Goal: Transaction & Acquisition: Purchase product/service

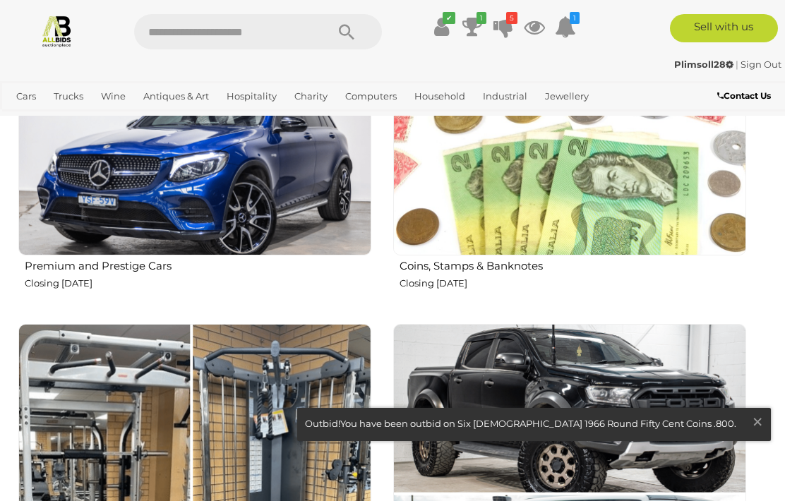
scroll to position [1071, 0]
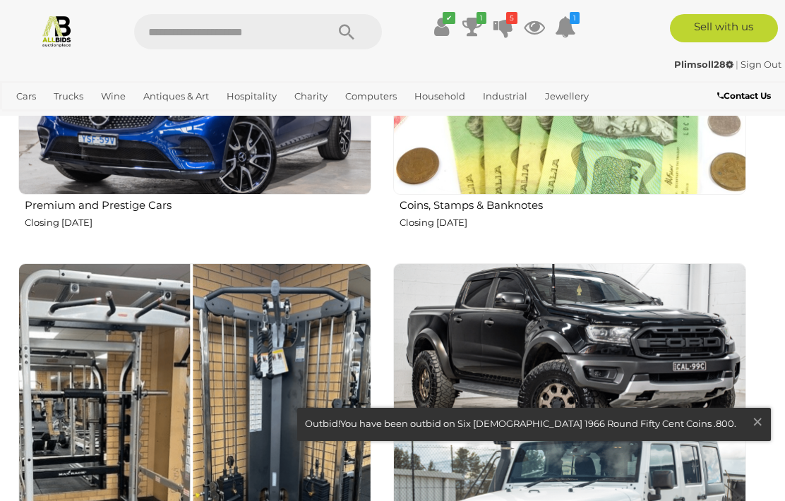
click at [530, 192] on img at bounding box center [569, 18] width 353 height 353
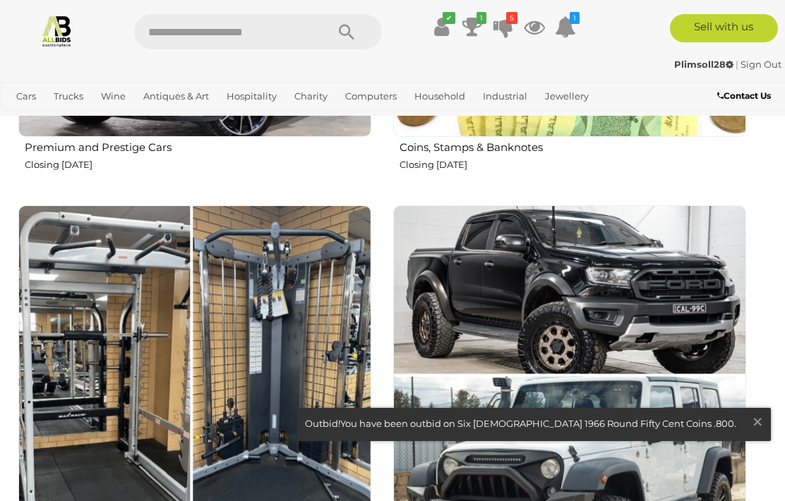
click at [166, 32] on input "text" at bounding box center [223, 31] width 178 height 35
type input "*****"
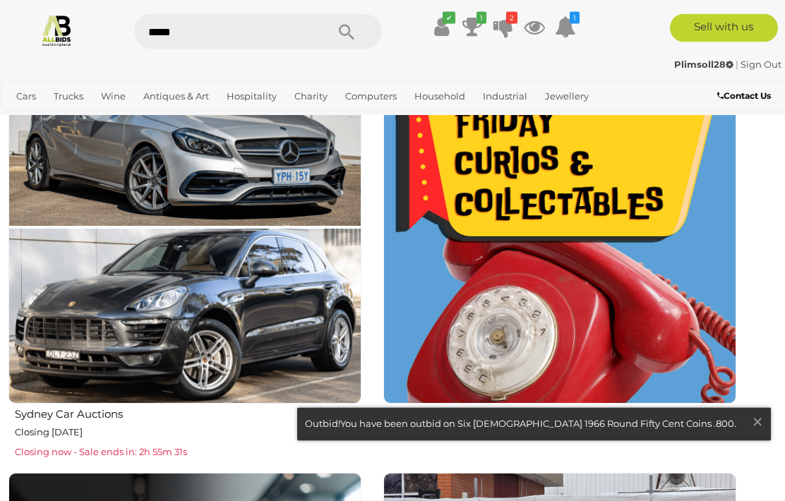
scroll to position [1706, 10]
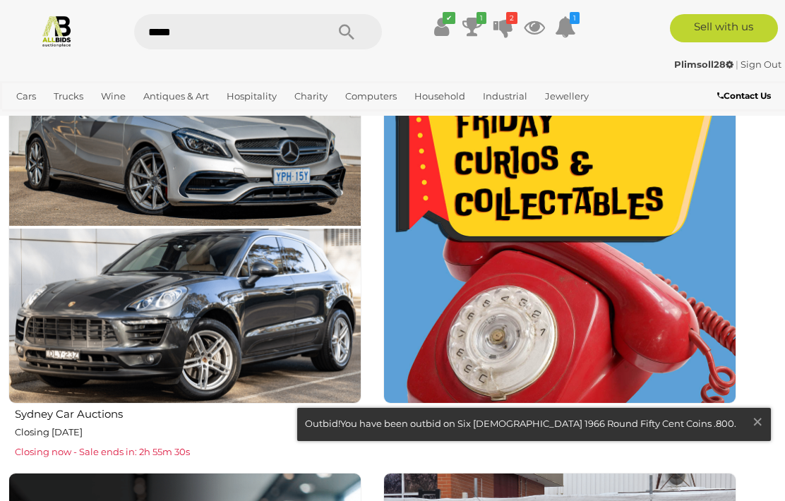
click at [70, 197] on img at bounding box center [184, 227] width 353 height 353
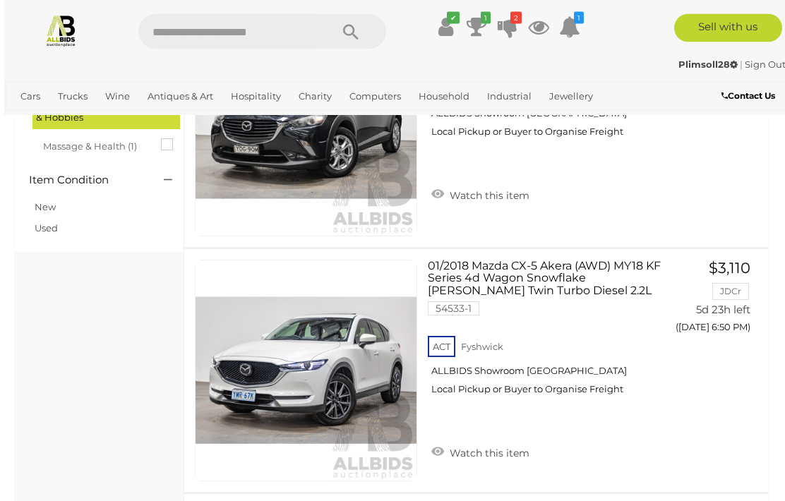
scroll to position [385, 0]
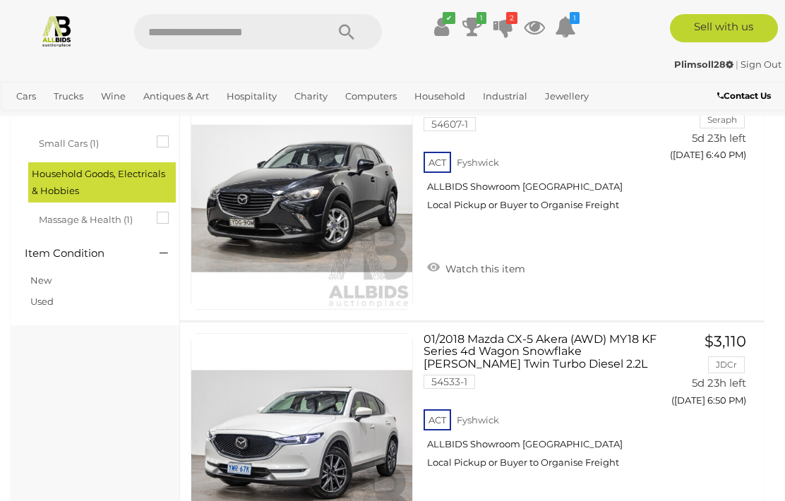
click at [158, 239] on div "Item Condition" at bounding box center [95, 251] width 162 height 24
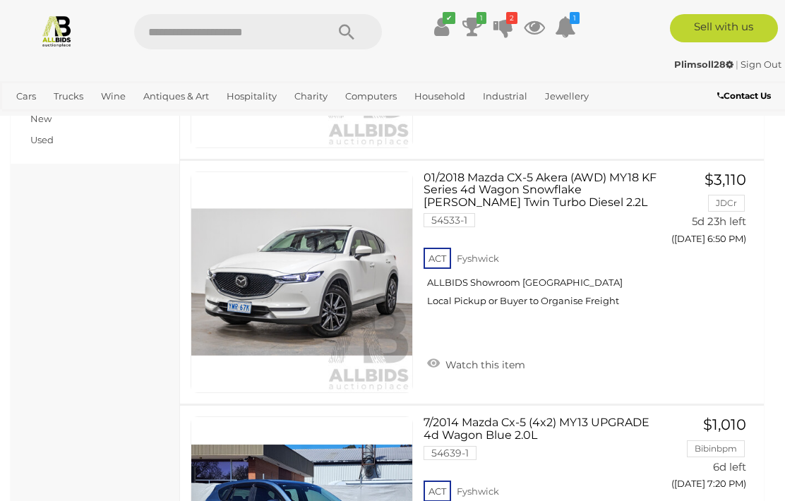
scroll to position [559, 0]
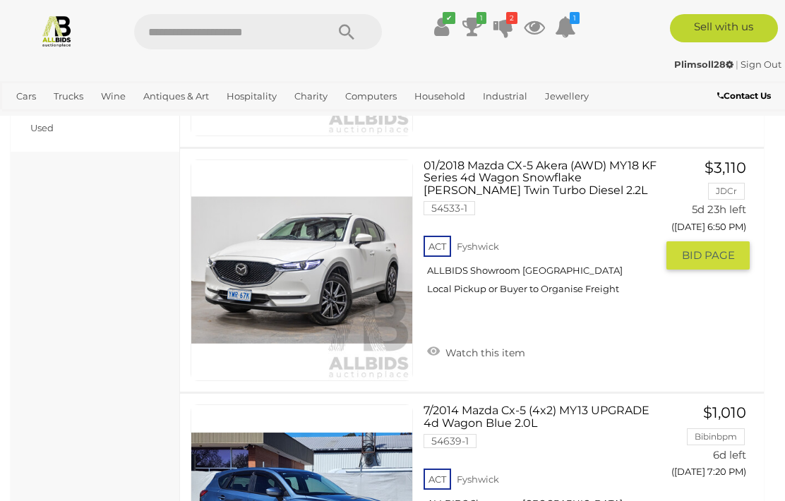
click at [291, 256] on link at bounding box center [302, 271] width 222 height 222
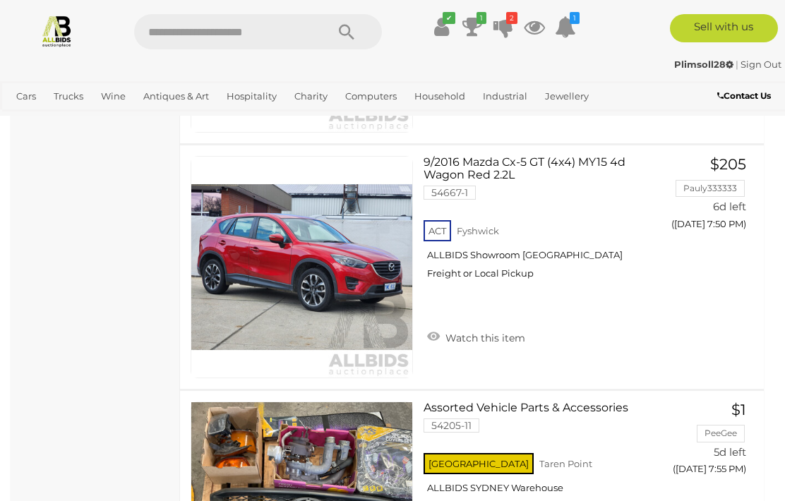
scroll to position [1281, 0]
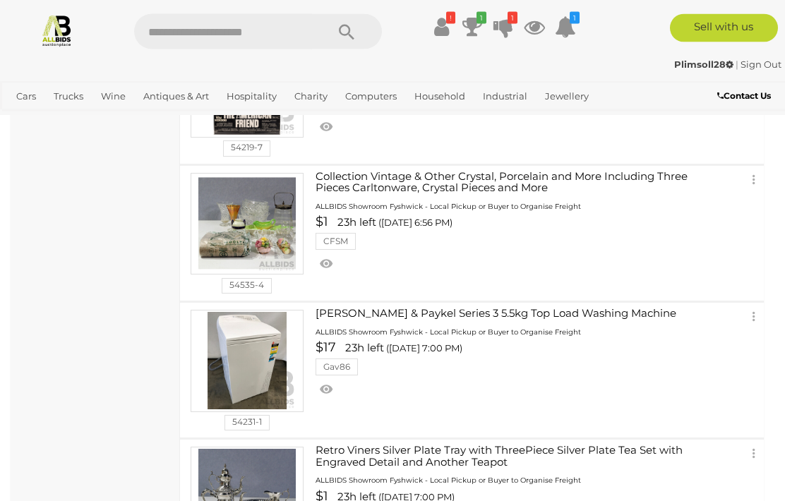
scroll to position [985, 0]
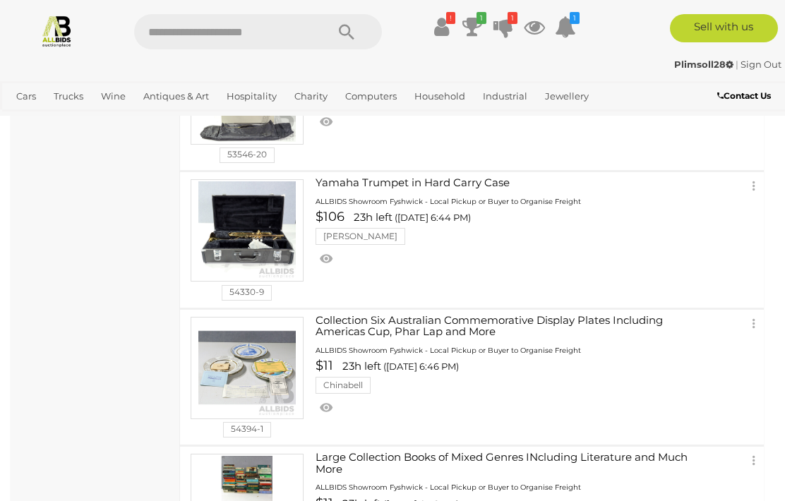
scroll to position [0, 0]
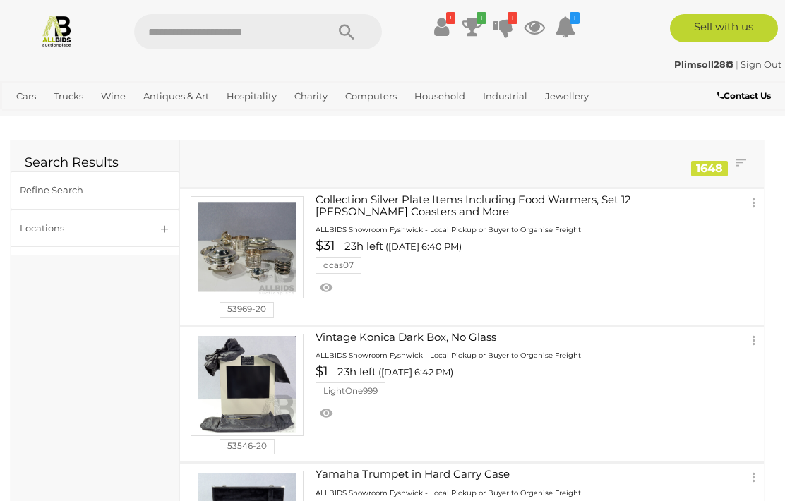
click at [691, 95] on div "Contact Us" at bounding box center [719, 97] width 131 height 19
click at [56, 185] on div "Refine Search" at bounding box center [78, 190] width 116 height 16
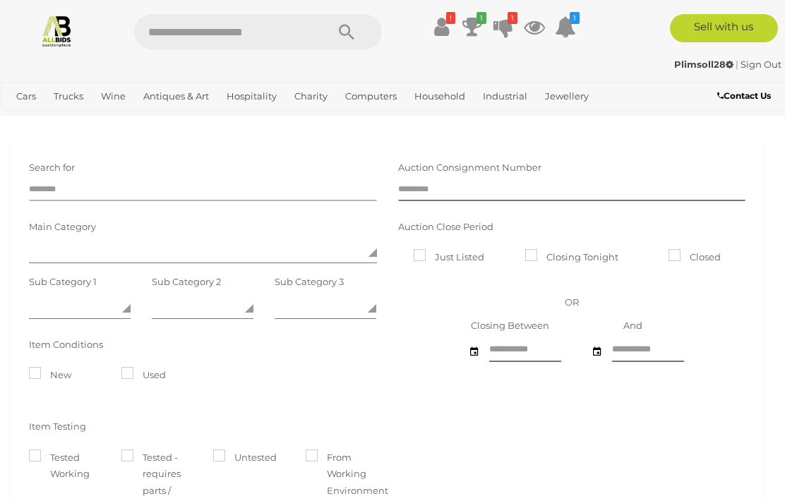
click at [40, 187] on input "text" at bounding box center [203, 190] width 348 height 21
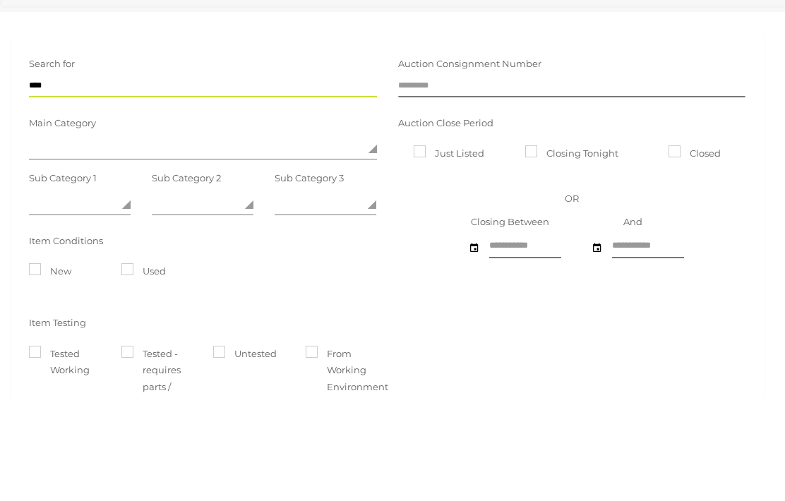
type input "*****"
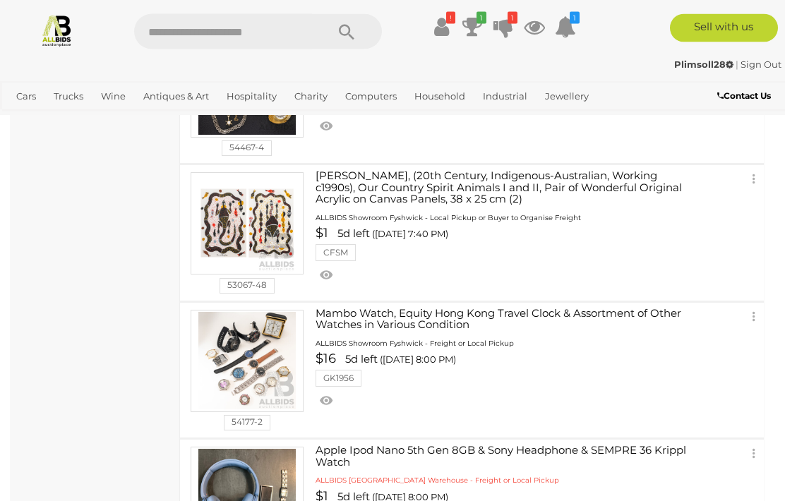
scroll to position [1012, 0]
click at [632, 50] on div "! Transaction History" at bounding box center [392, 26] width 785 height 53
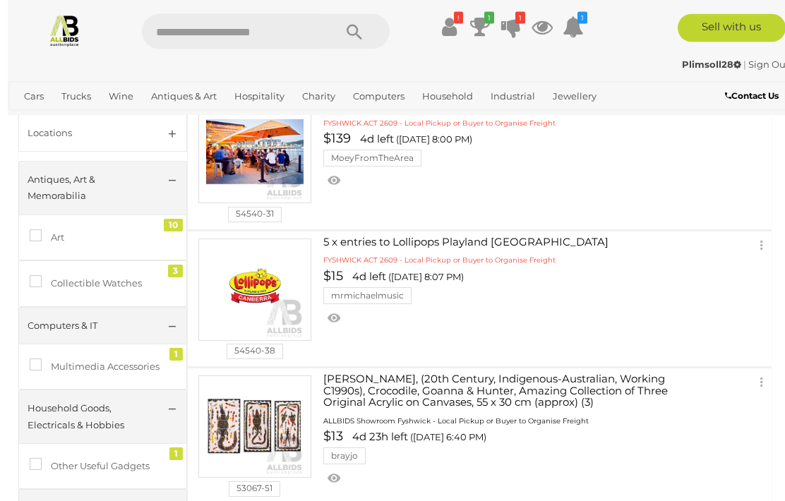
scroll to position [0, 0]
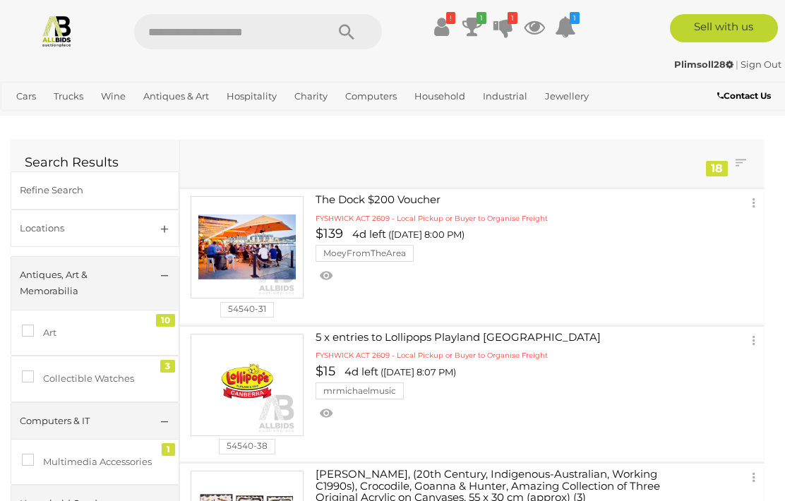
click at [165, 38] on input "text" at bounding box center [223, 31] width 178 height 35
type input "******"
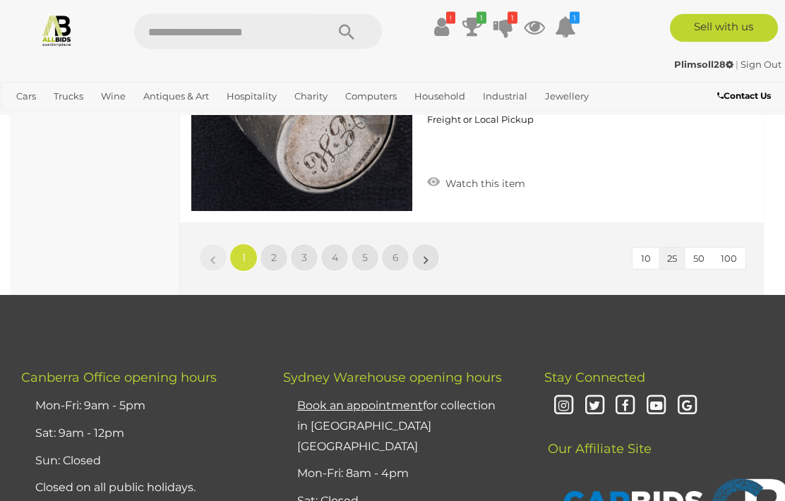
scroll to position [6127, 0]
click at [266, 254] on link "2" at bounding box center [274, 258] width 28 height 28
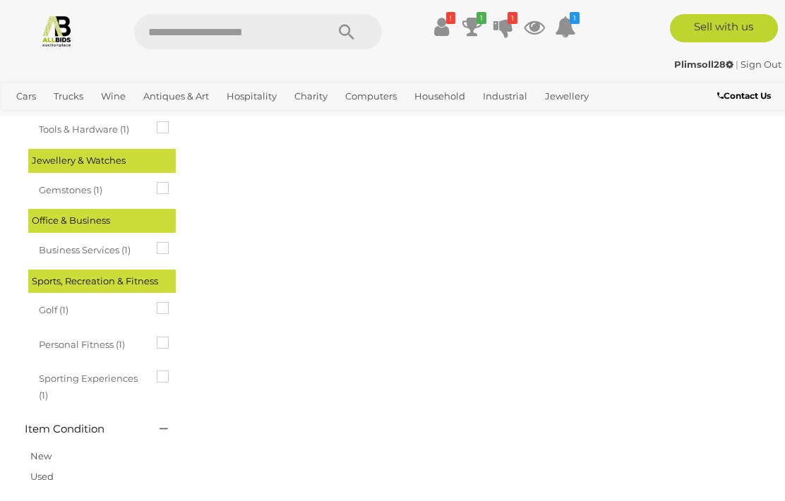
scroll to position [0, 0]
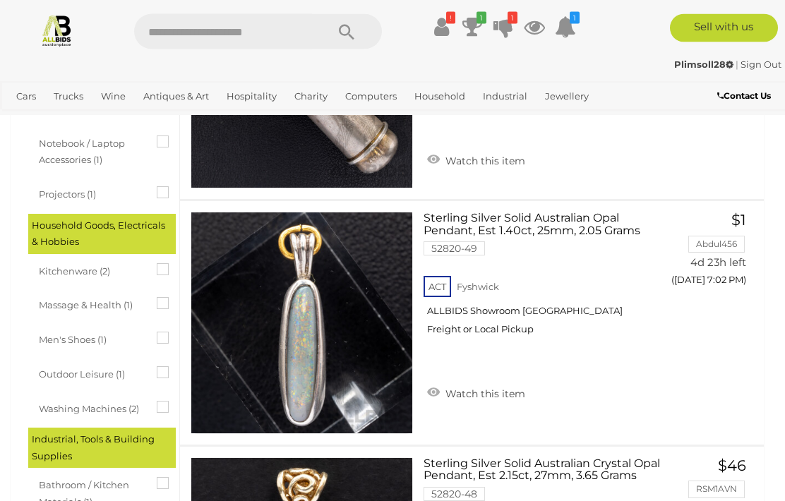
scroll to position [1242, 0]
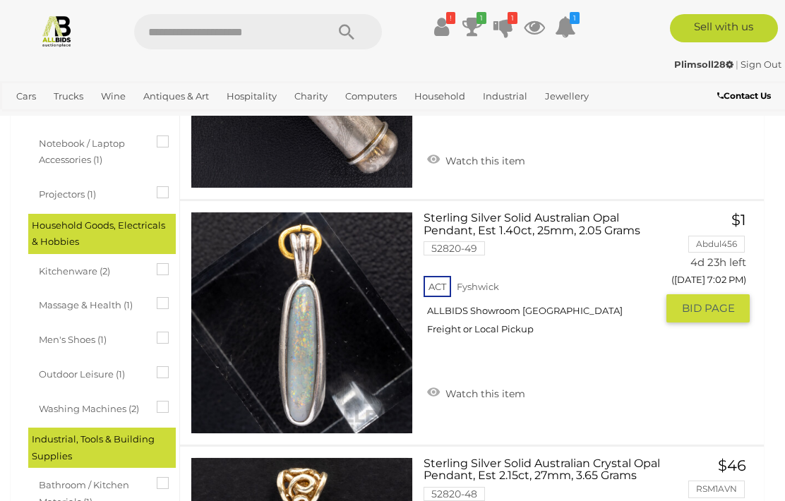
click at [291, 341] on img at bounding box center [301, 322] width 221 height 221
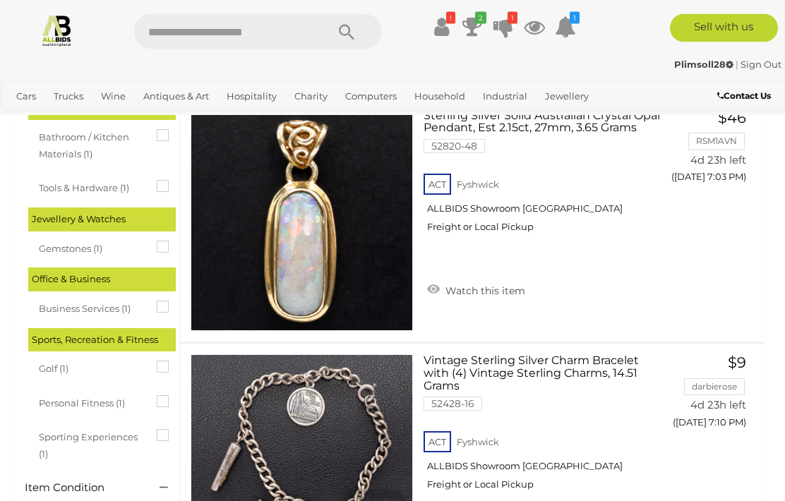
scroll to position [1590, 0]
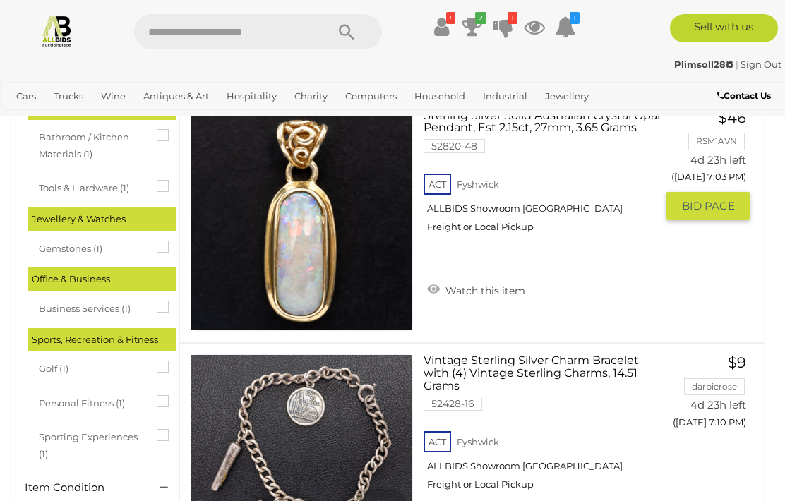
click at [287, 229] on img at bounding box center [301, 220] width 221 height 221
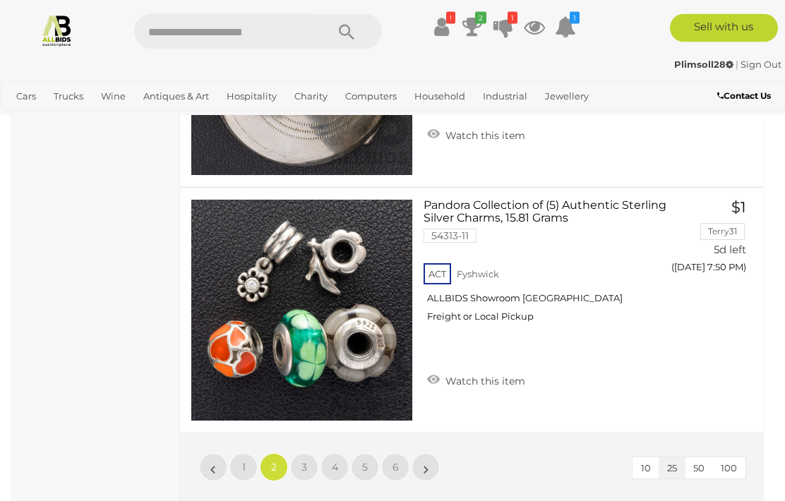
scroll to position [5917, 0]
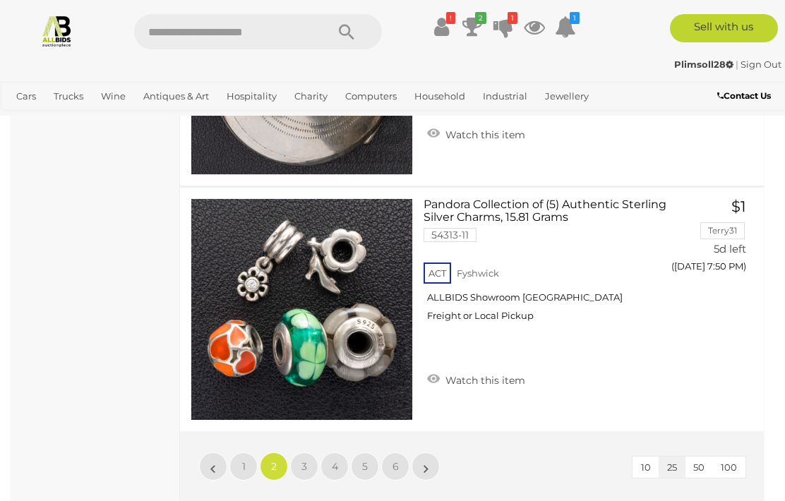
click at [303, 463] on span "3" at bounding box center [304, 466] width 6 height 13
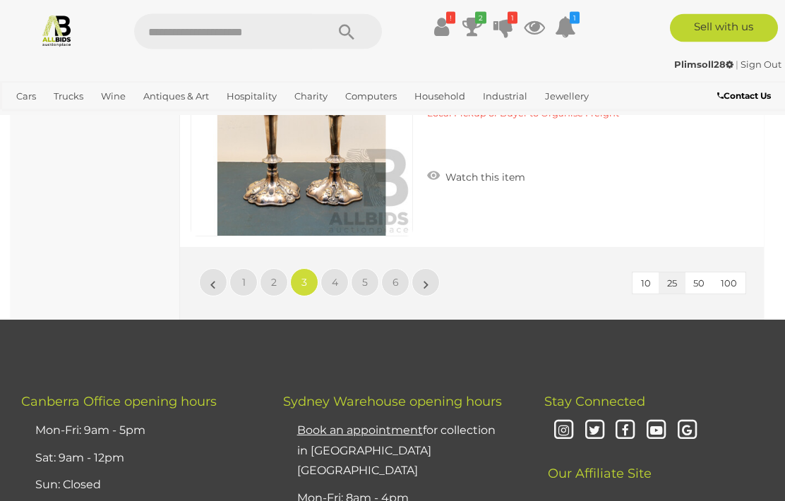
scroll to position [6110, 0]
click at [335, 280] on span "4" at bounding box center [335, 282] width 6 height 13
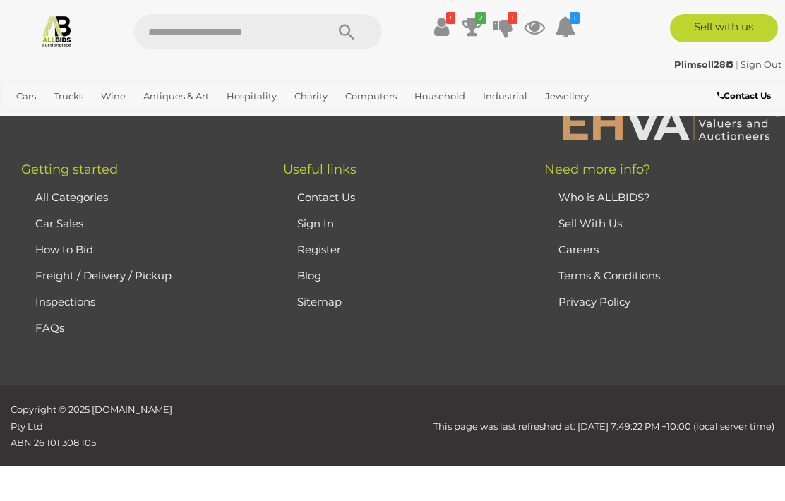
scroll to position [0, 0]
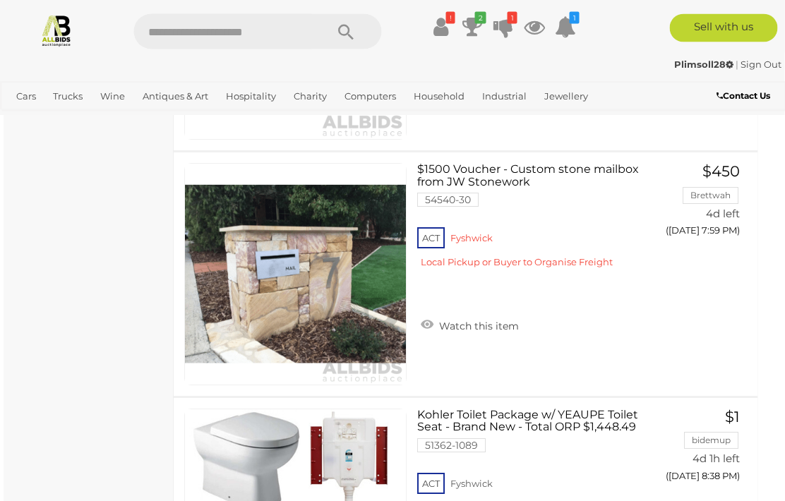
scroll to position [5722, 6]
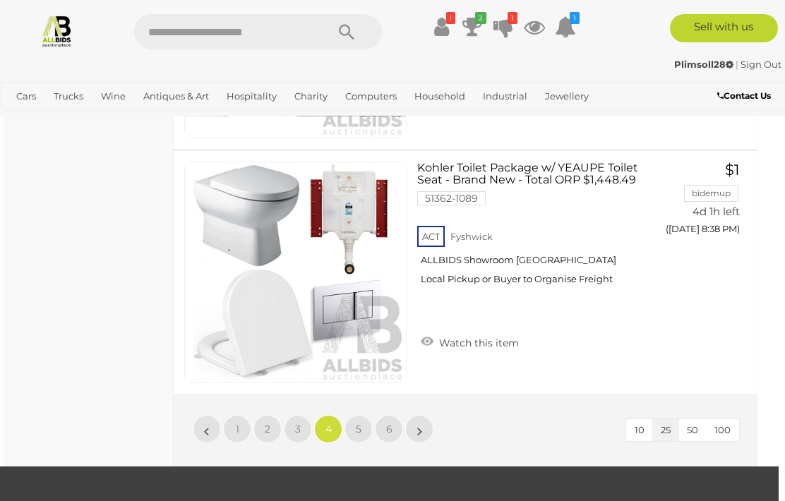
click at [356, 423] on span "5" at bounding box center [359, 429] width 6 height 13
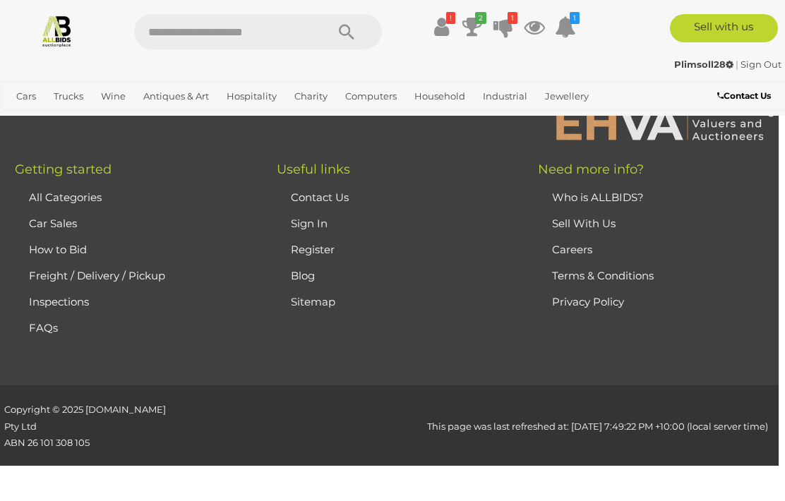
scroll to position [0, 0]
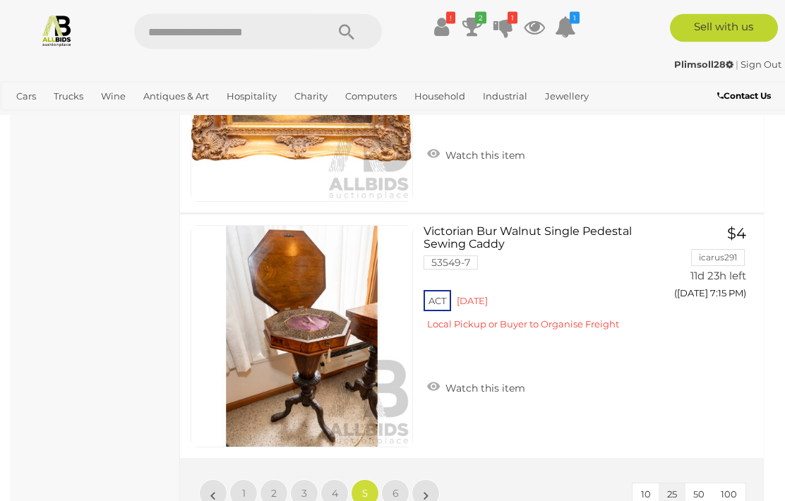
scroll to position [5943, 0]
click at [393, 487] on span "6" at bounding box center [395, 493] width 6 height 13
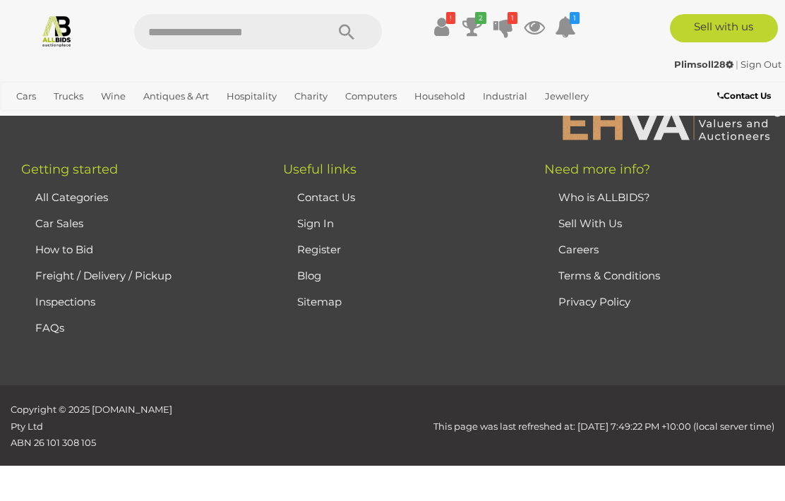
scroll to position [0, 0]
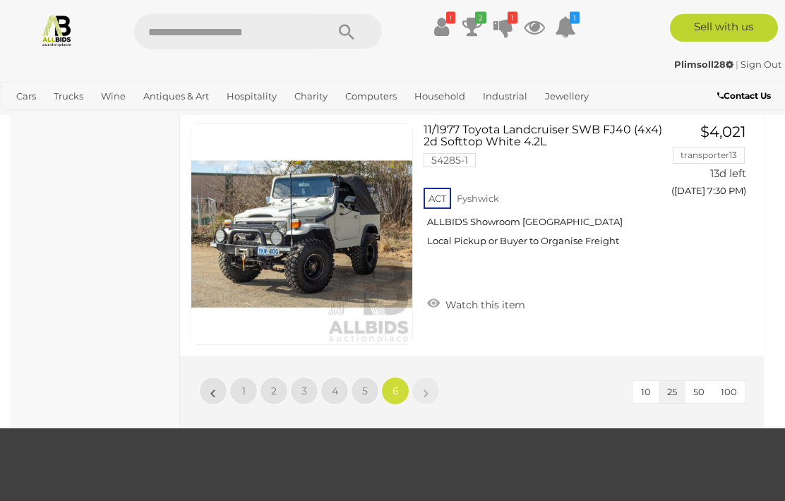
scroll to position [2214, 0]
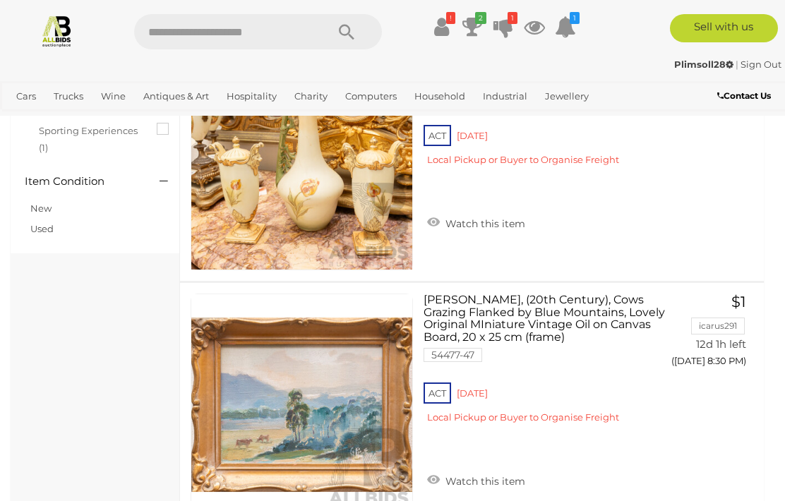
scroll to position [1847, 0]
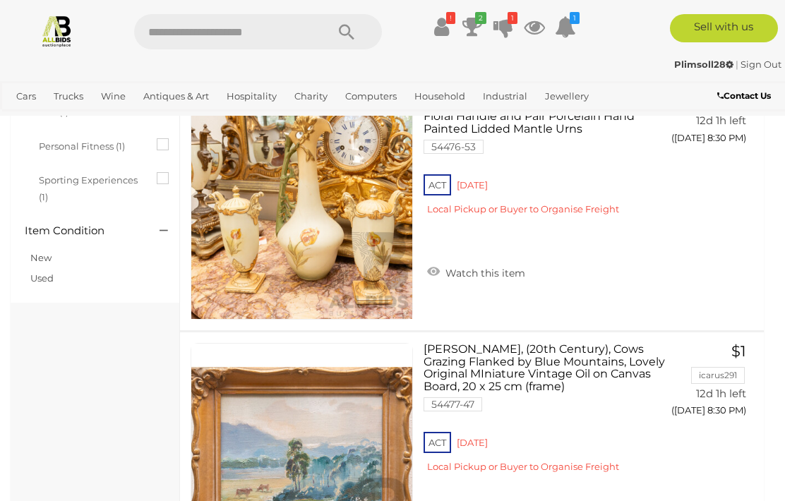
click at [438, 31] on icon at bounding box center [441, 26] width 15 height 25
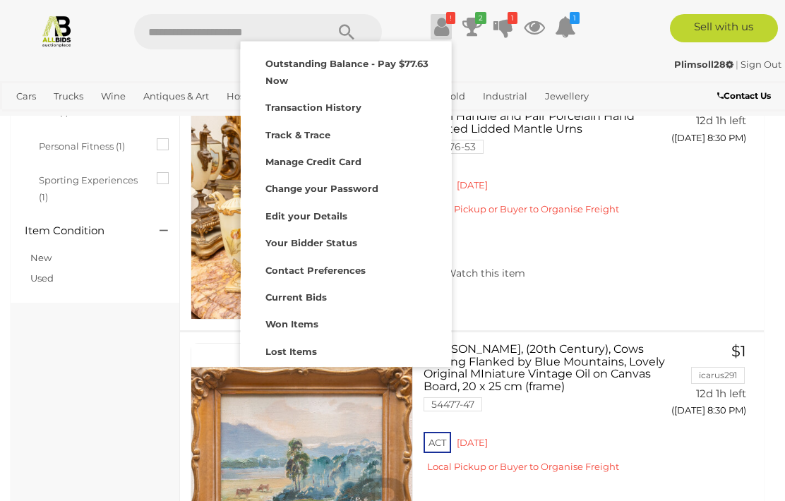
click at [577, 59] on div "Plimsoll28 | Sign Out" at bounding box center [393, 64] width 778 height 16
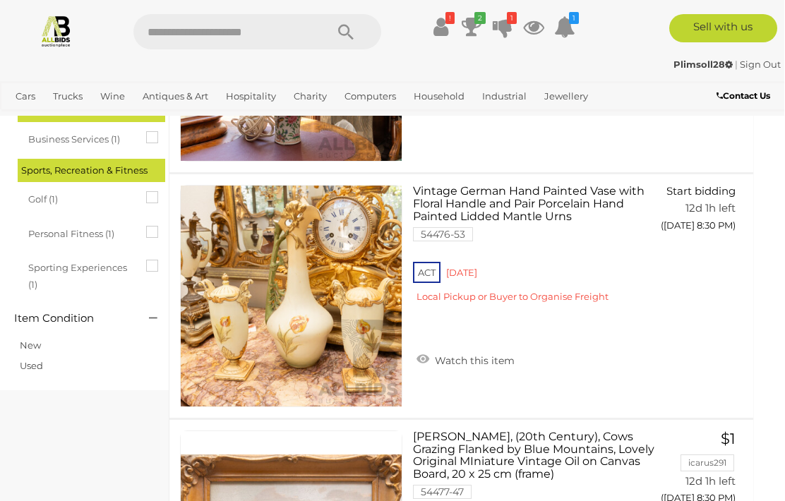
scroll to position [1759, 10]
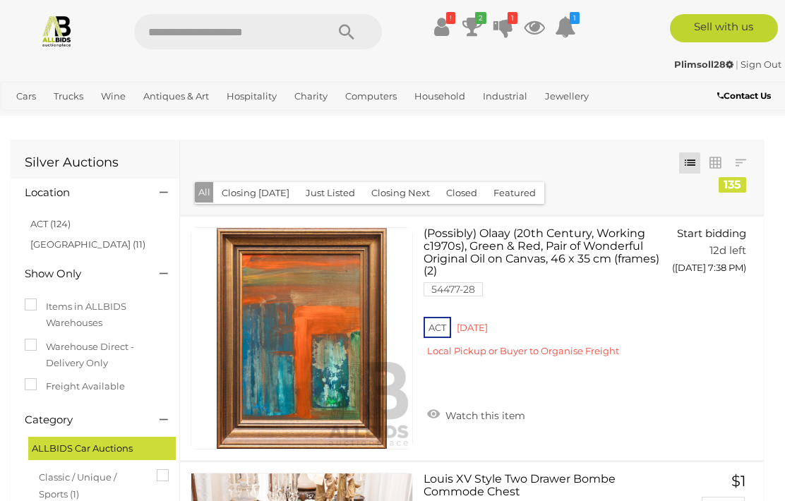
click at [634, 42] on div "Sell with us" at bounding box center [695, 28] width 202 height 28
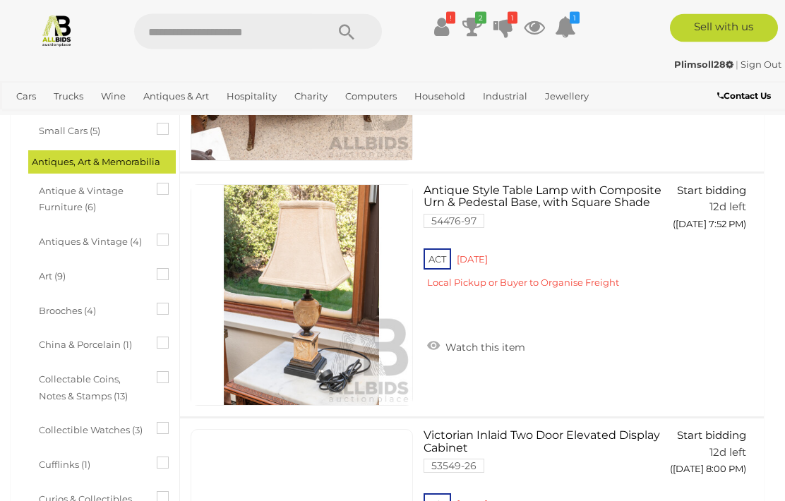
scroll to position [523, 0]
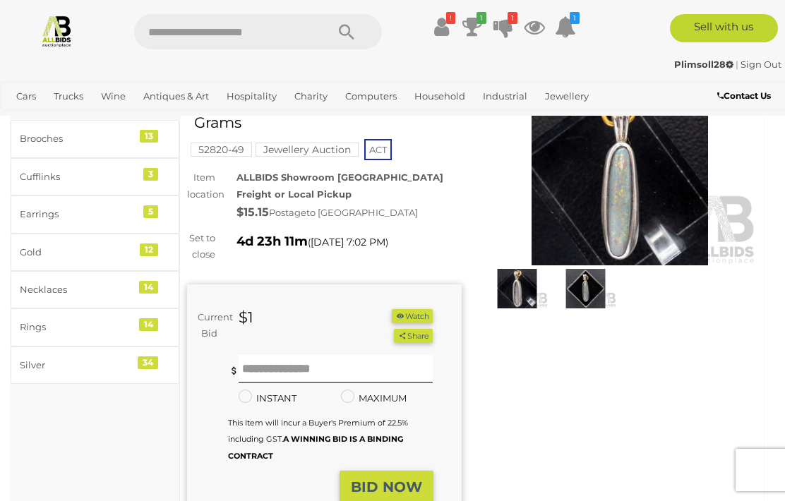
scroll to position [88, 0]
click at [504, 292] on img at bounding box center [516, 290] width 61 height 40
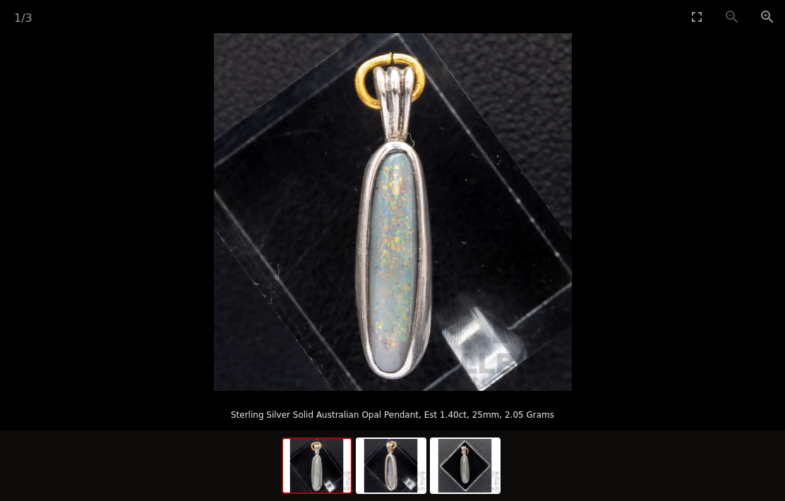
scroll to position [88, 10]
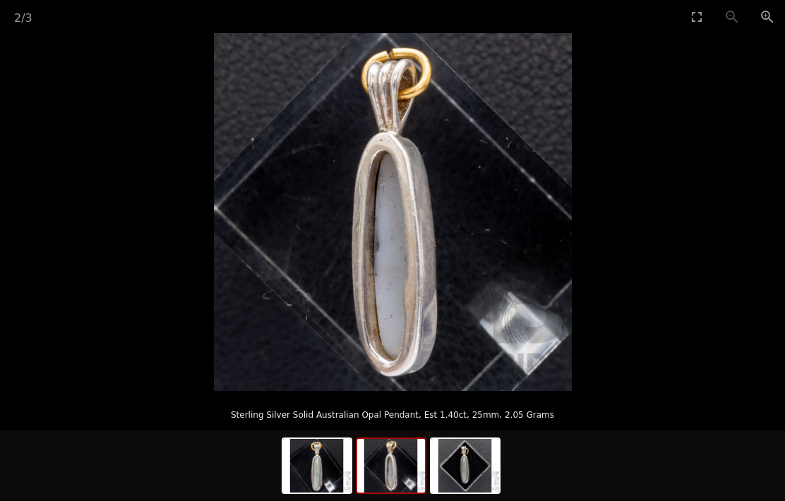
scroll to position [0, 10]
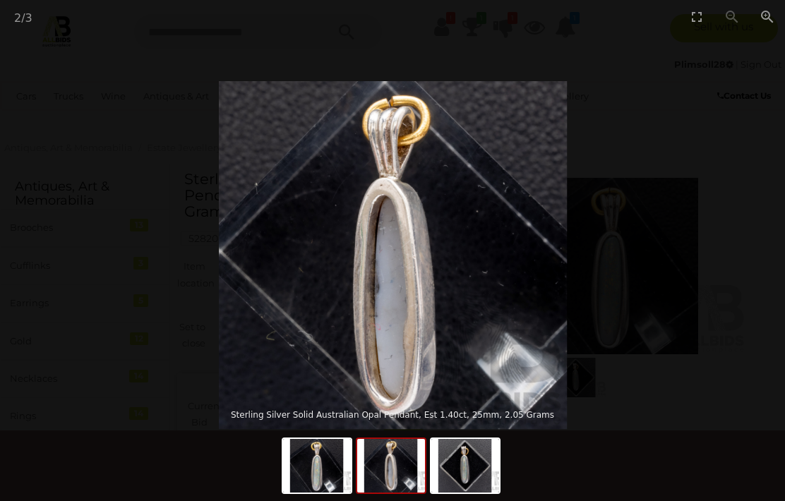
scroll to position [1, 10]
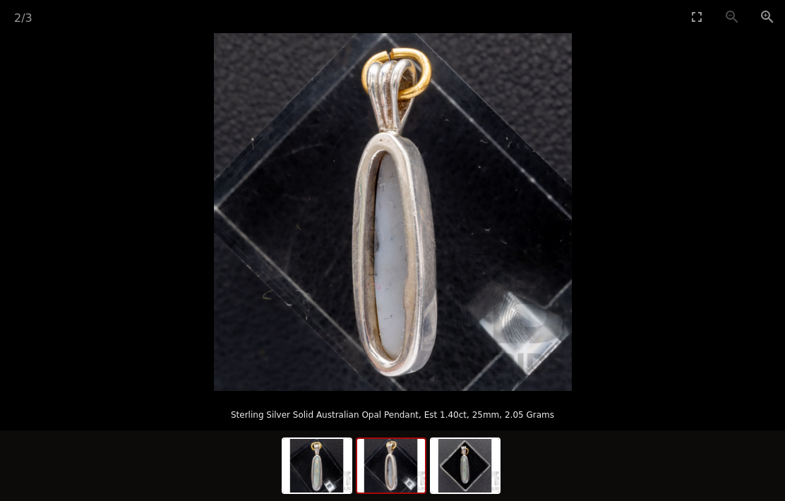
click at [579, 64] on picture at bounding box center [392, 212] width 785 height 358
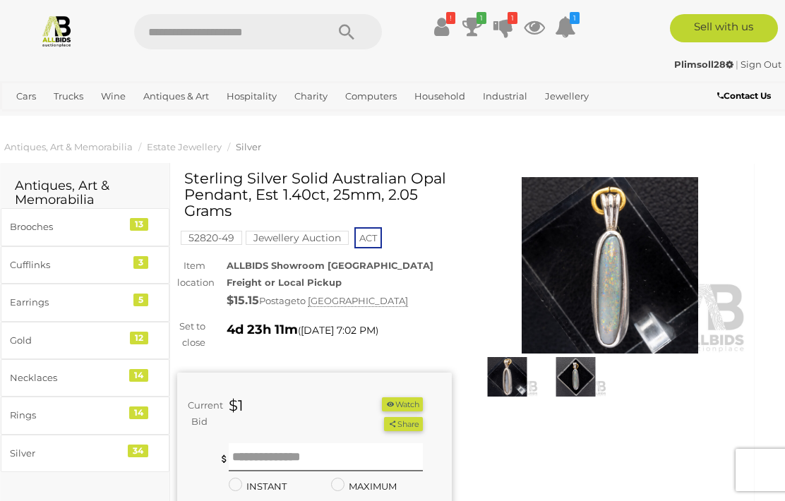
scroll to position [88, 10]
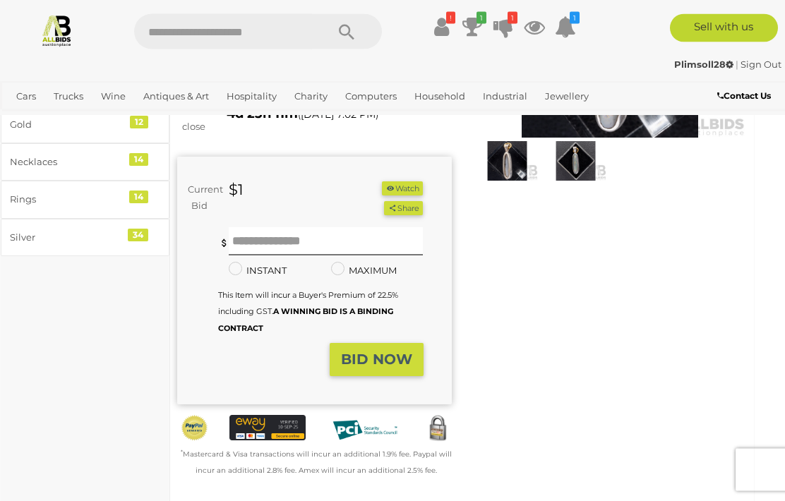
scroll to position [241, 10]
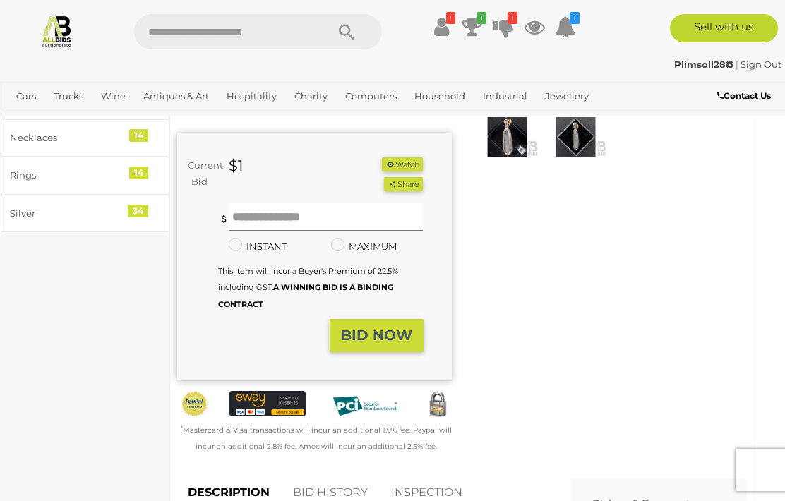
click at [359, 330] on strong "BID NOW" at bounding box center [376, 335] width 71 height 17
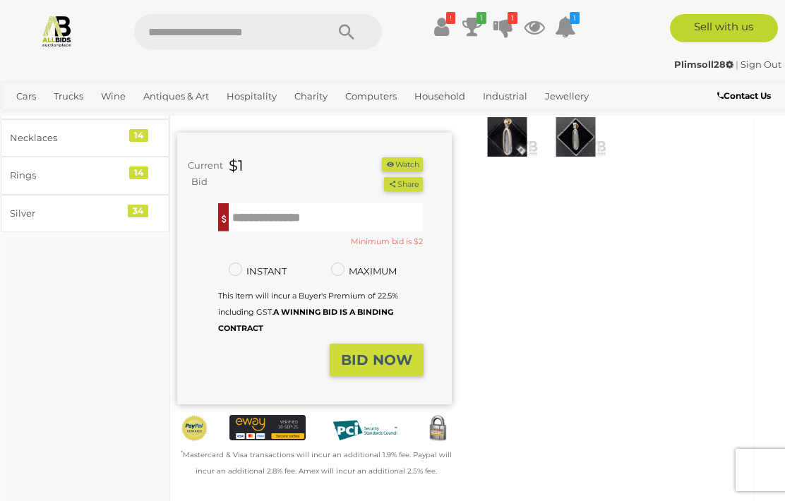
click at [253, 215] on input "text" at bounding box center [326, 217] width 194 height 28
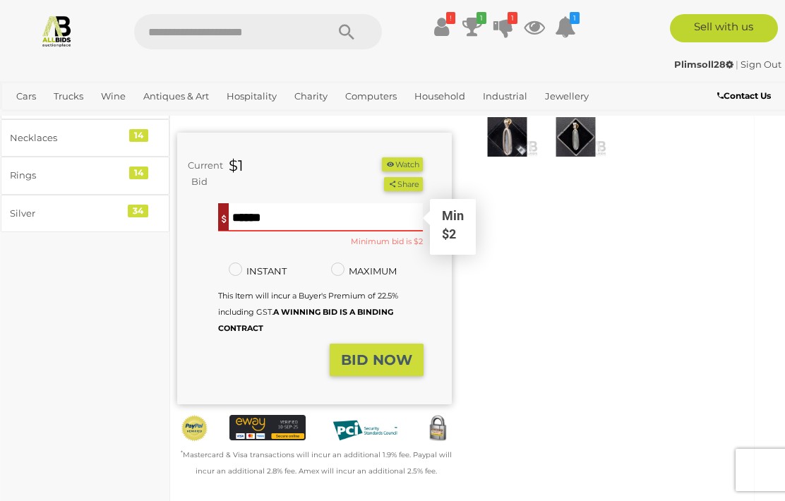
scroll to position [241, 0]
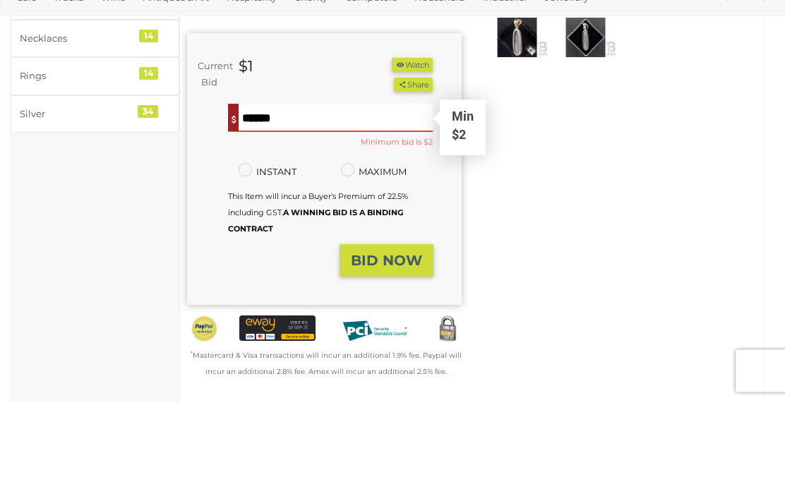
type input "*"
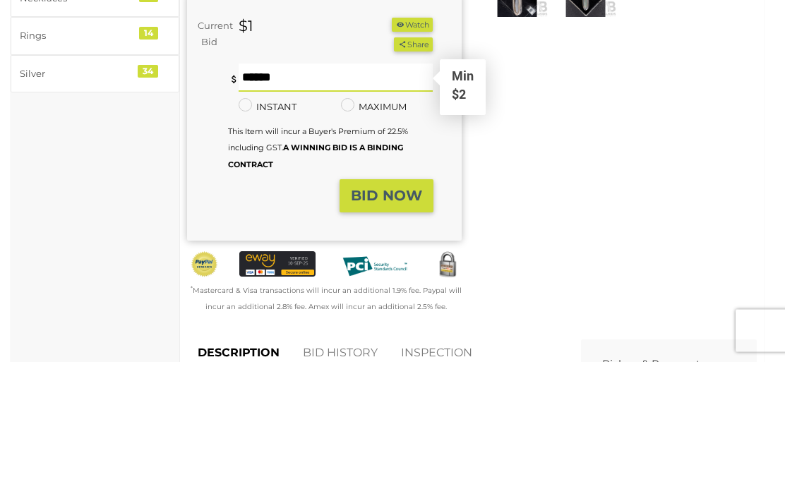
click at [376, 327] on strong "BID NOW" at bounding box center [386, 335] width 71 height 17
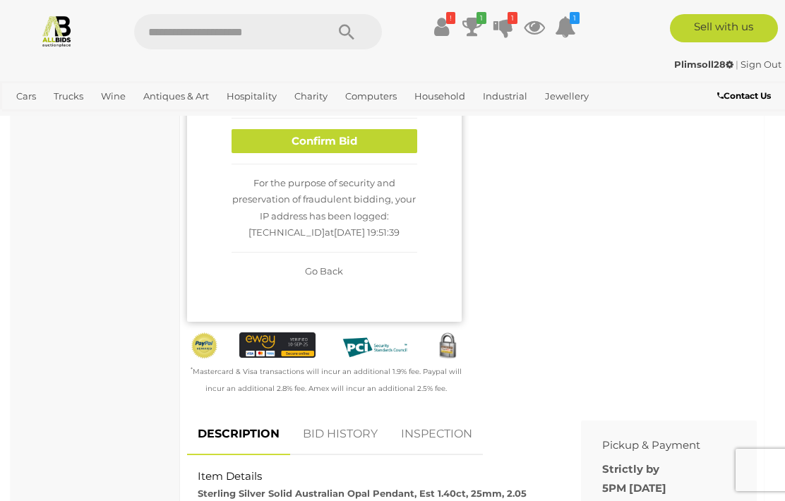
click at [311, 136] on button "Confirm Bid" at bounding box center [325, 141] width 186 height 25
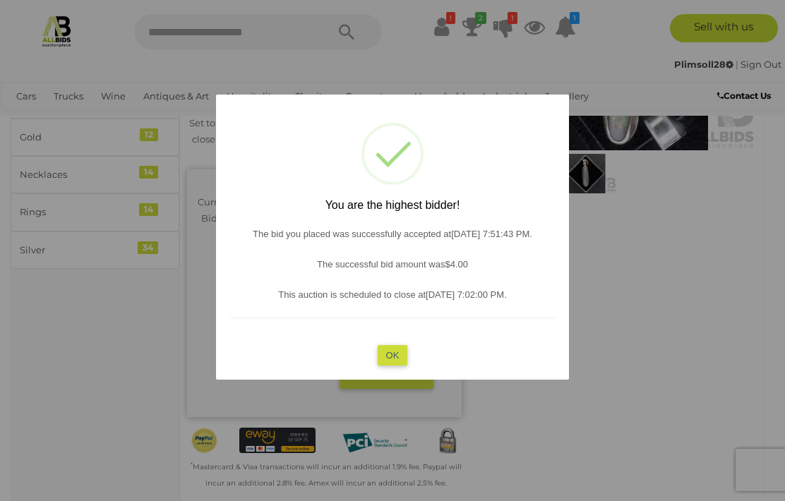
scroll to position [192, 0]
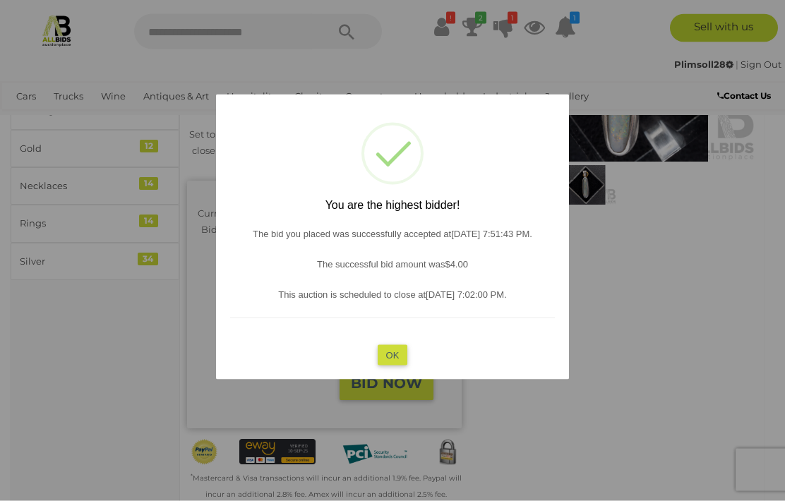
click at [93, 63] on div at bounding box center [392, 250] width 785 height 501
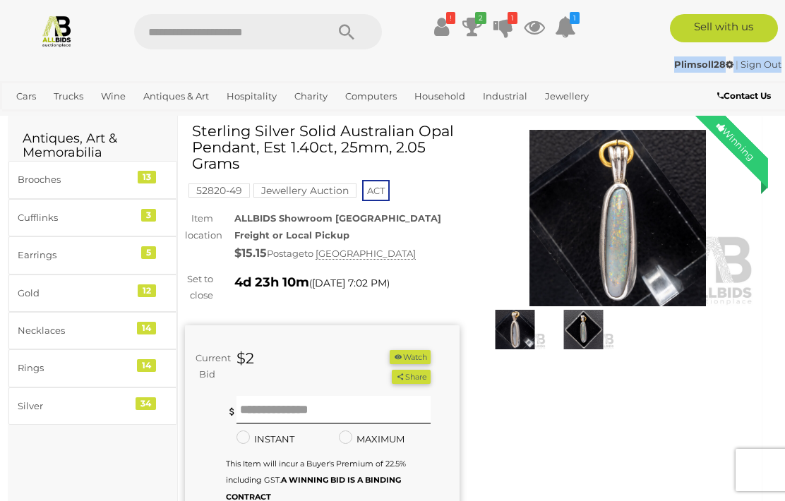
scroll to position [0, 2]
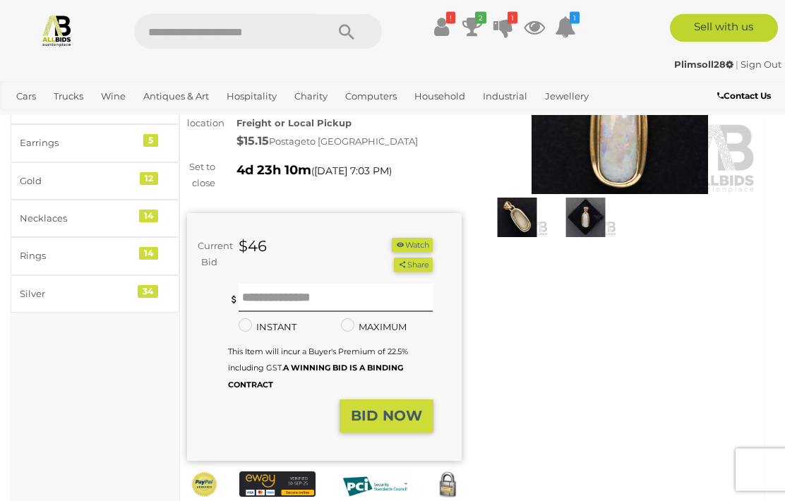
scroll to position [91, 0]
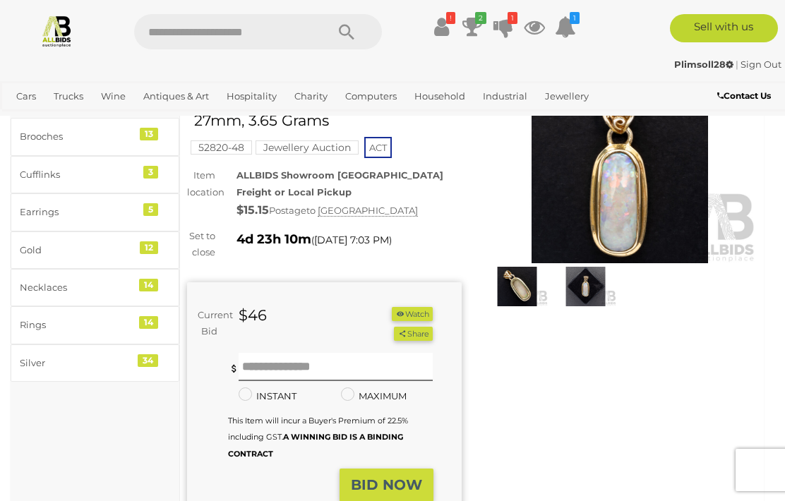
click at [511, 287] on img at bounding box center [516, 287] width 61 height 40
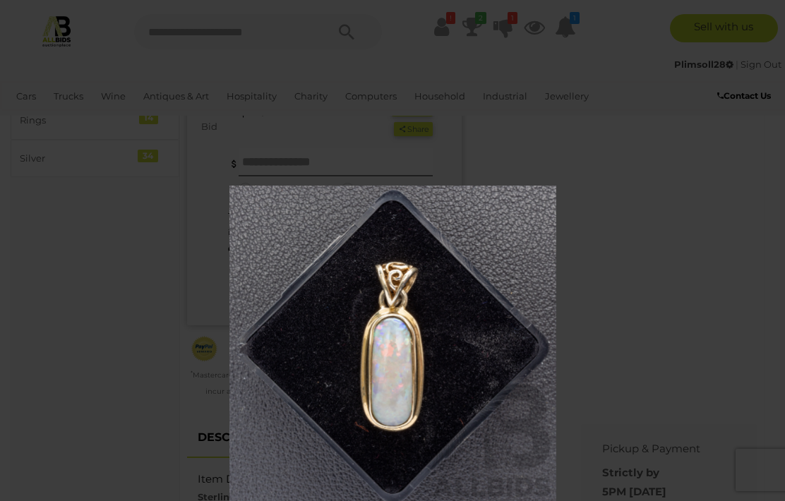
scroll to position [91, 0]
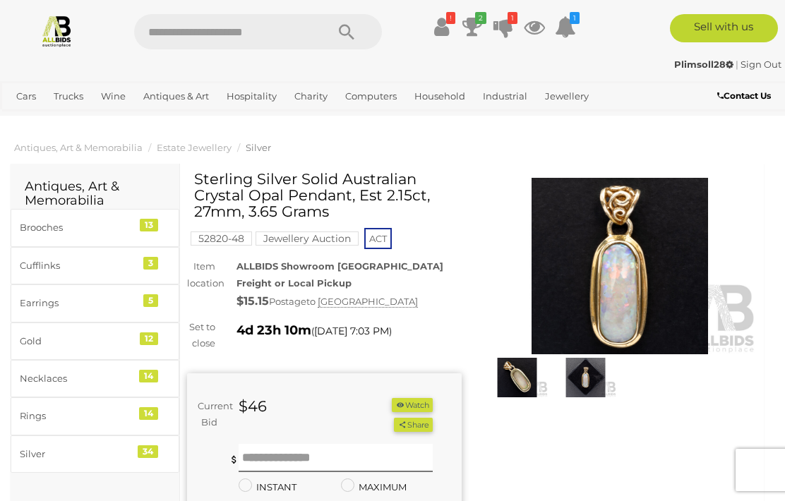
click at [448, 73] on div "Plimsoll28 | Sign Out Plimsoll28 | Sign Out" at bounding box center [392, 67] width 785 height 28
